Goal: Task Accomplishment & Management: Use online tool/utility

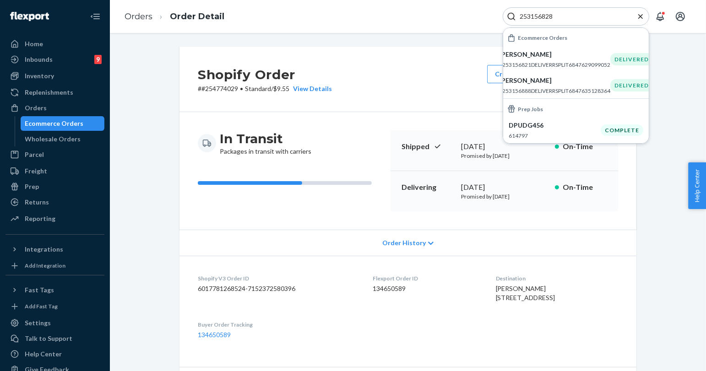
click at [542, 14] on input "253156828" at bounding box center [572, 16] width 113 height 9
paste input "4811373"
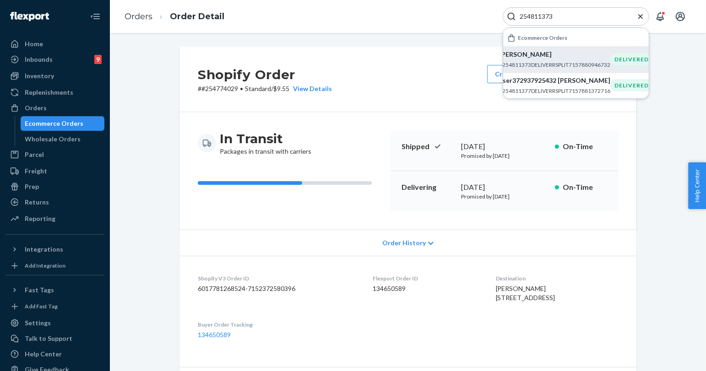
type input "254811373"
click at [561, 65] on p "#254811373DELIVERRSPLIT7157880946732" at bounding box center [554, 65] width 111 height 8
click at [641, 19] on icon "Close Search" at bounding box center [640, 16] width 9 height 9
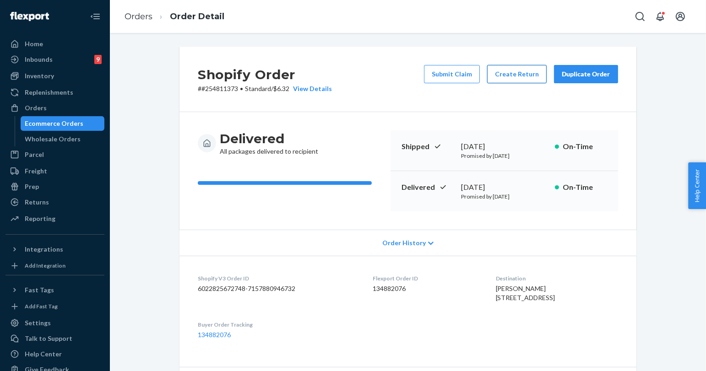
click at [513, 74] on button "Create Return" at bounding box center [517, 74] width 60 height 18
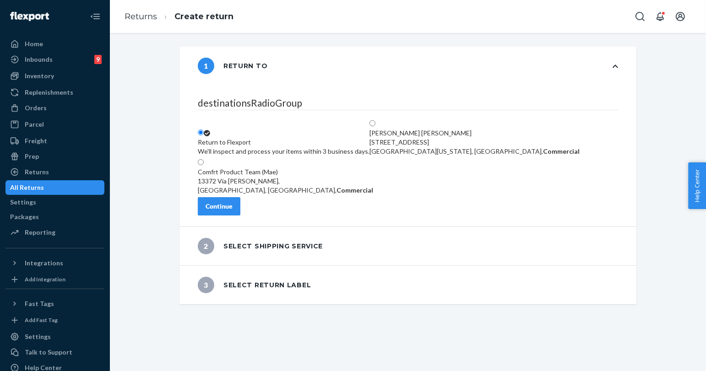
click at [240, 205] on button "Continue" at bounding box center [219, 206] width 43 height 18
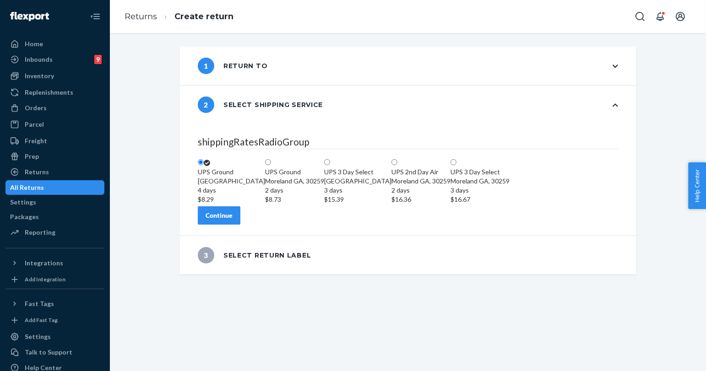
click at [233, 220] on div "Continue" at bounding box center [219, 215] width 27 height 9
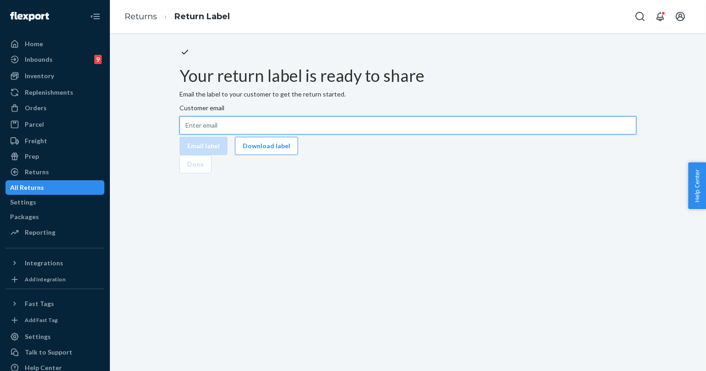
click at [366, 135] on input "Customer email" at bounding box center [408, 125] width 457 height 18
paste input "[PERSON_NAME][EMAIL_ADDRESS][DOMAIN_NAME]"
type input "[PERSON_NAME][EMAIL_ADDRESS][DOMAIN_NAME]"
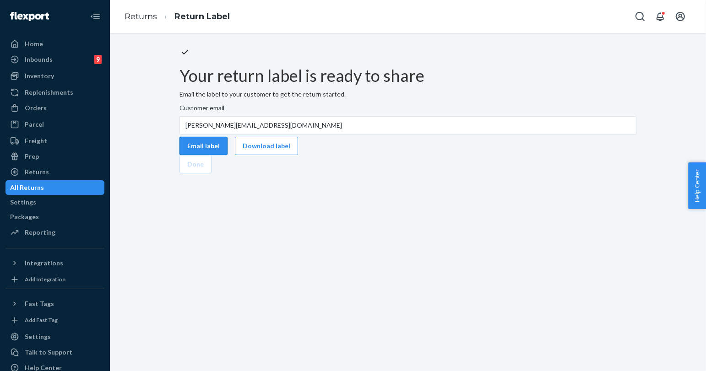
click at [228, 155] on button "Email label" at bounding box center [204, 146] width 48 height 18
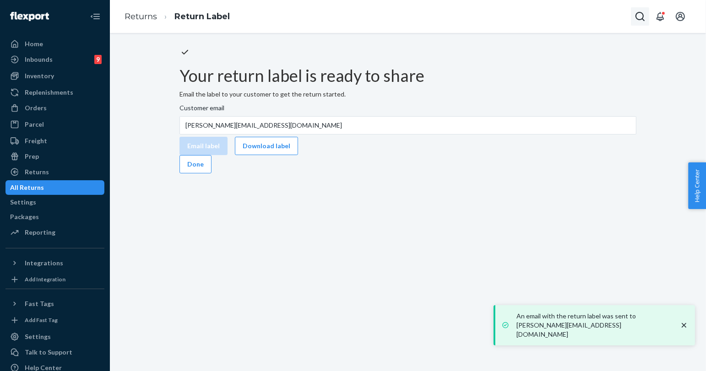
click at [639, 15] on icon "Open Search Box" at bounding box center [640, 16] width 11 height 11
click at [594, 16] on input "Search Input" at bounding box center [572, 16] width 113 height 9
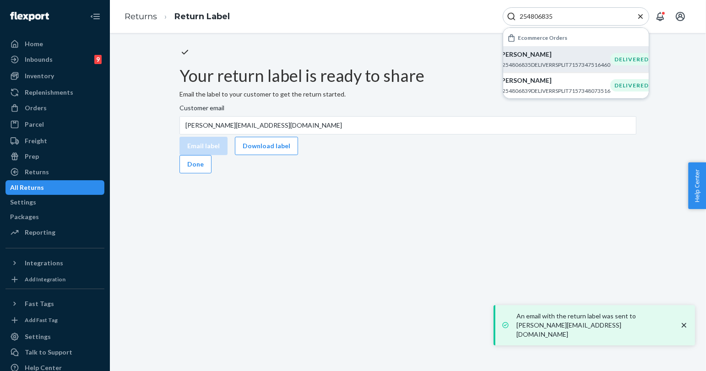
type input "254806835"
click at [536, 56] on p "[PERSON_NAME]" at bounding box center [554, 54] width 111 height 9
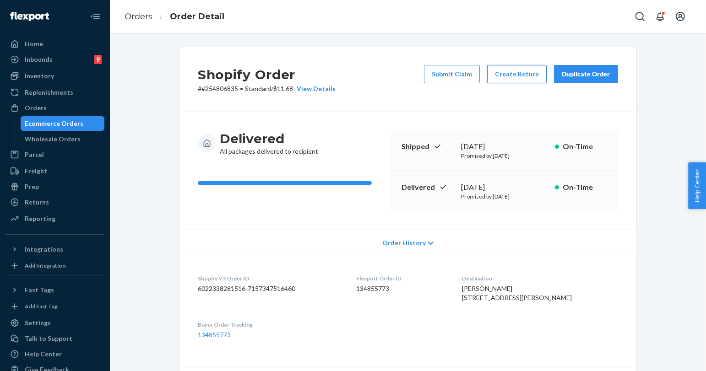
click at [517, 77] on button "Create Return" at bounding box center [517, 74] width 60 height 18
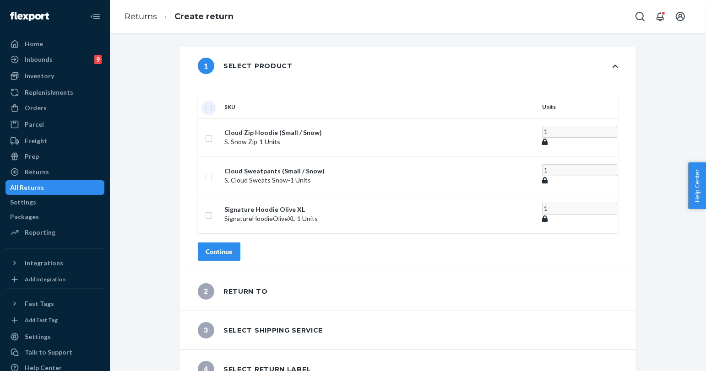
click at [213, 102] on input "checkbox" at bounding box center [208, 107] width 7 height 10
checkbox input "true"
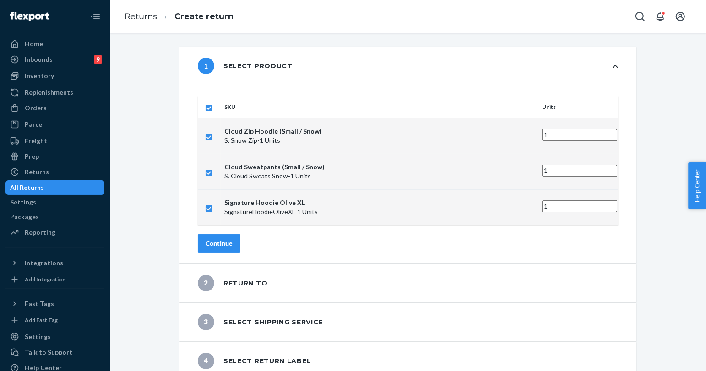
click at [233, 239] on div "Continue" at bounding box center [219, 243] width 27 height 9
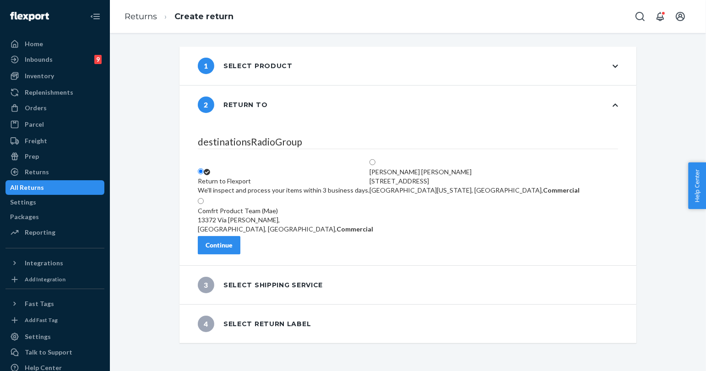
click at [233, 250] on div "Continue" at bounding box center [219, 245] width 27 height 9
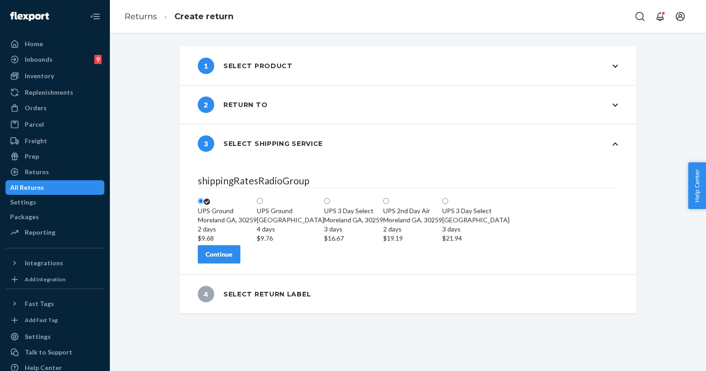
click at [233, 259] on div "Continue" at bounding box center [219, 254] width 27 height 9
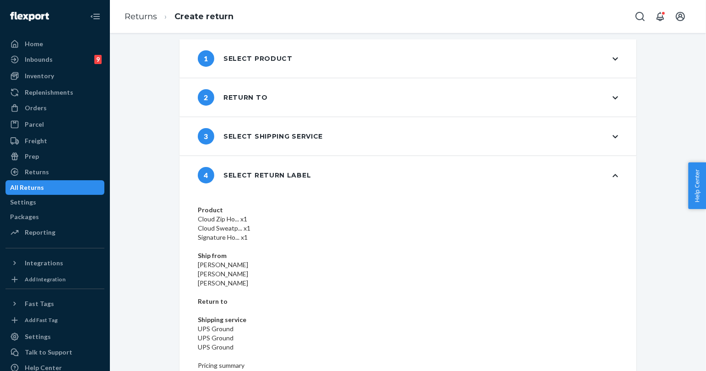
scroll to position [20, 0]
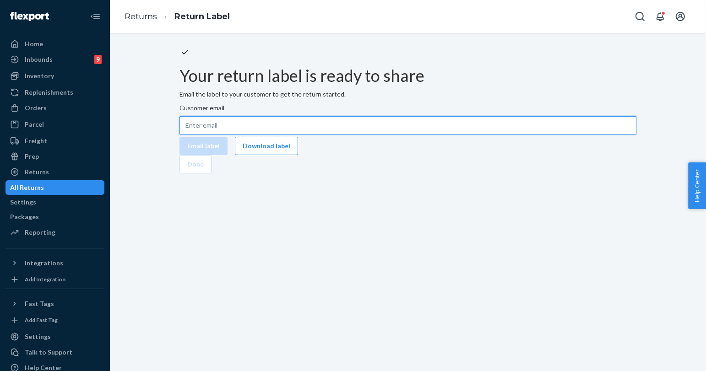
click at [400, 135] on input "Customer email" at bounding box center [408, 125] width 457 height 18
paste input "[EMAIL_ADDRESS][DOMAIN_NAME]"
type input "[EMAIL_ADDRESS][DOMAIN_NAME]"
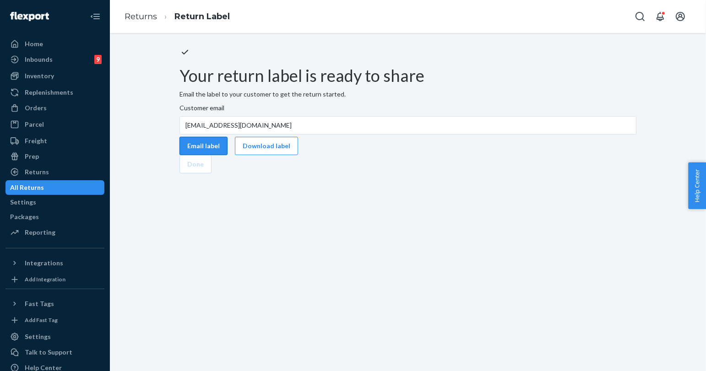
click at [228, 155] on button "Email label" at bounding box center [204, 146] width 48 height 18
